Goal: Find specific page/section: Find specific page/section

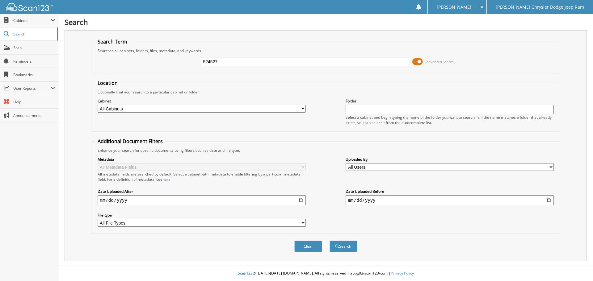
type input "524527"
click at [329, 241] on button "Search" at bounding box center [343, 246] width 28 height 11
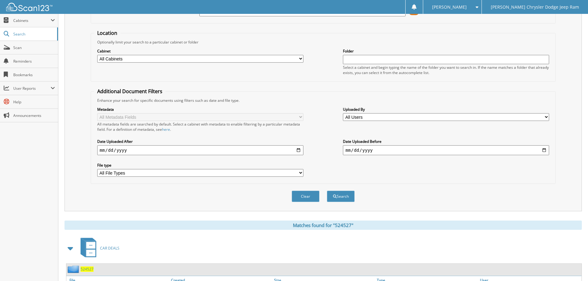
scroll to position [127, 0]
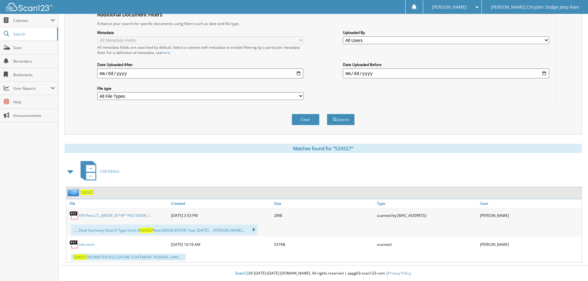
click at [92, 193] on span "524527" at bounding box center [87, 192] width 13 height 5
